Goal: Task Accomplishment & Management: Use online tool/utility

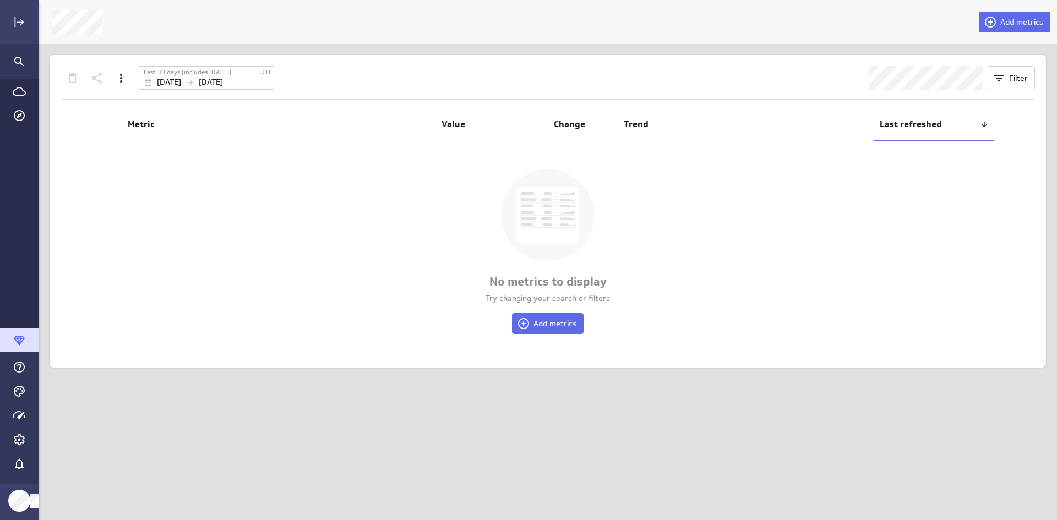
scroll to position [537, 1036]
click at [17, 90] on icon "Go to Data Feed library" at bounding box center [19, 91] width 13 height 13
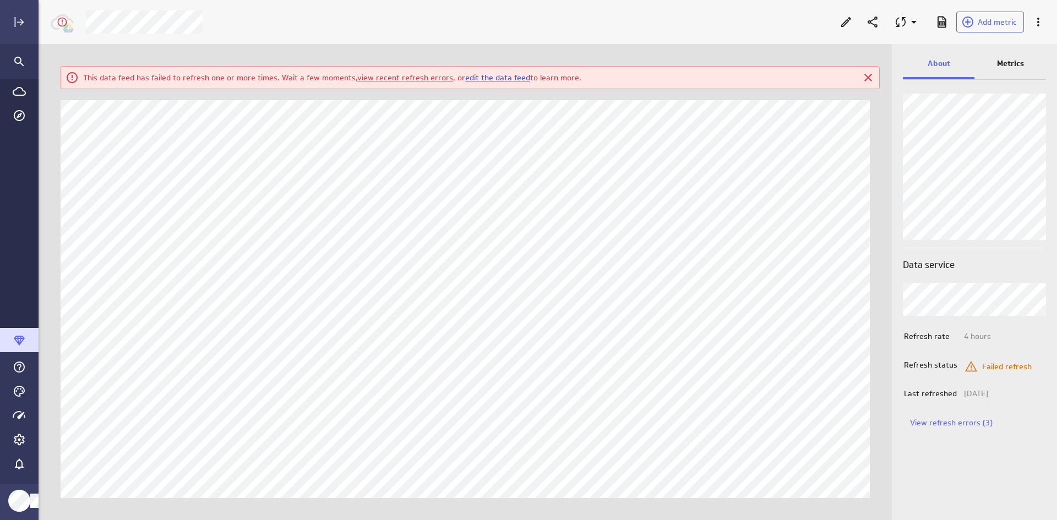
click at [496, 78] on link "edit the data feed" at bounding box center [497, 78] width 65 height 10
